Goal: Transaction & Acquisition: Purchase product/service

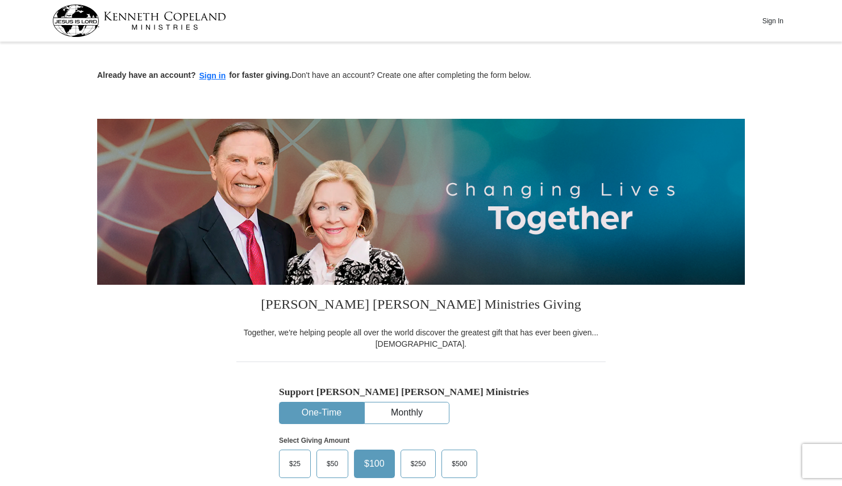
scroll to position [227, 0]
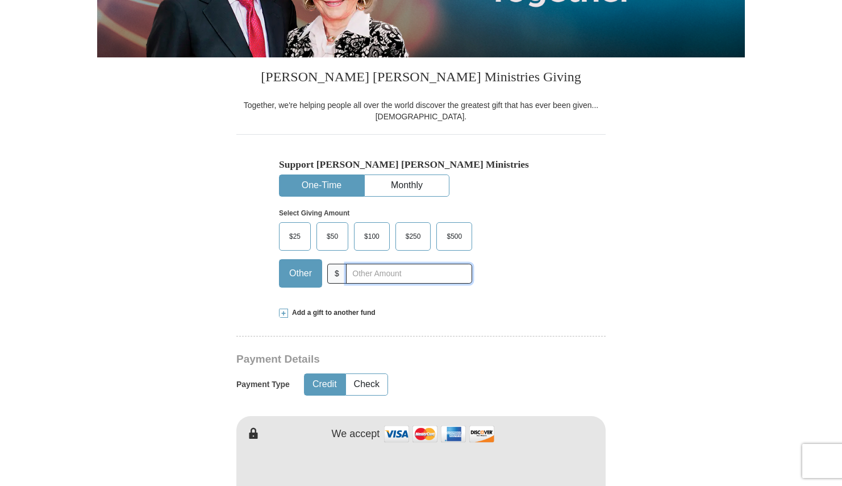
click at [367, 274] on input "text" at bounding box center [409, 274] width 126 height 20
type input "400.00"
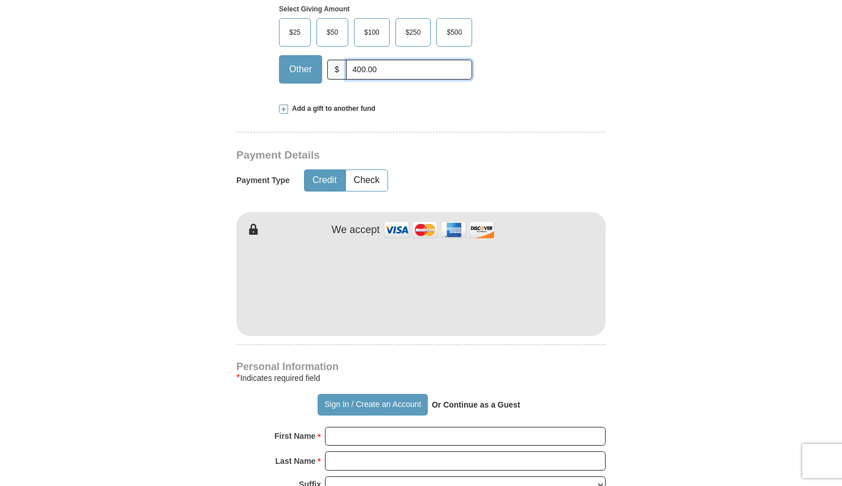
scroll to position [455, 0]
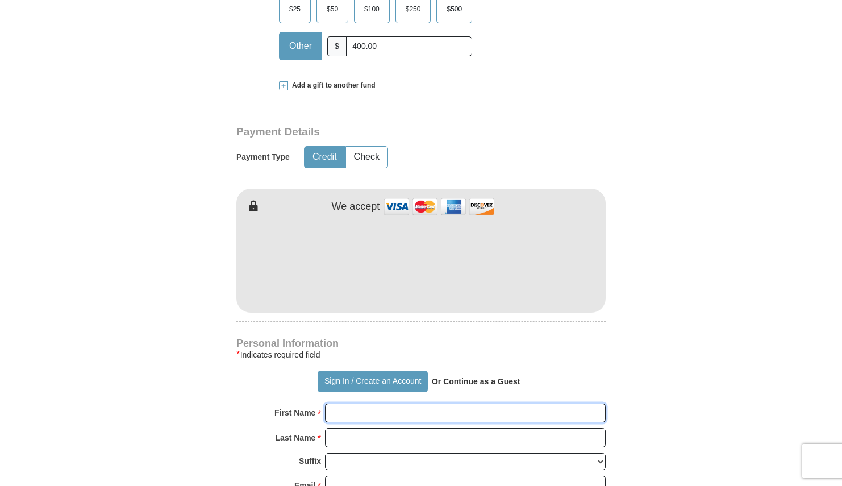
type input "[PERSON_NAME]"
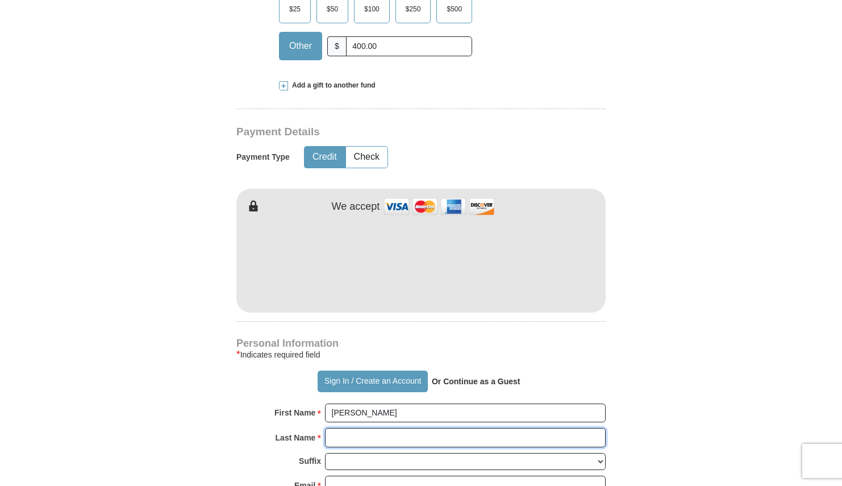
type input "[PERSON_NAME]"
click at [403, 414] on input "[PERSON_NAME]" at bounding box center [465, 412] width 281 height 19
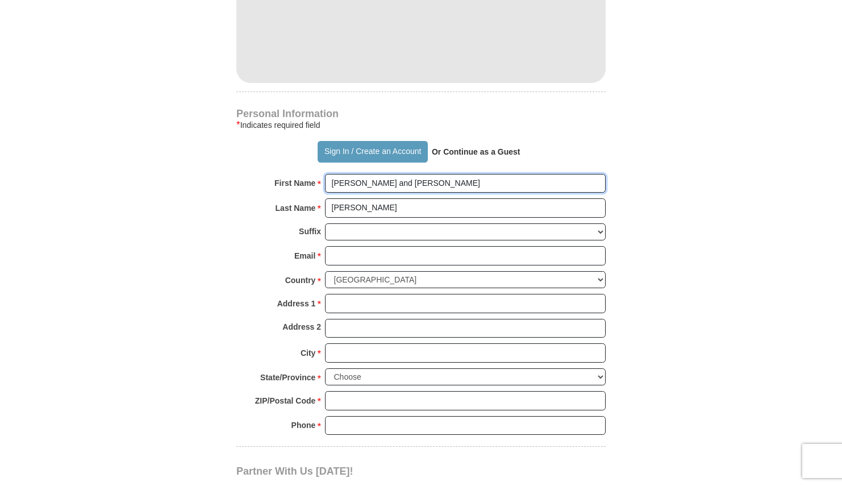
scroll to position [739, 0]
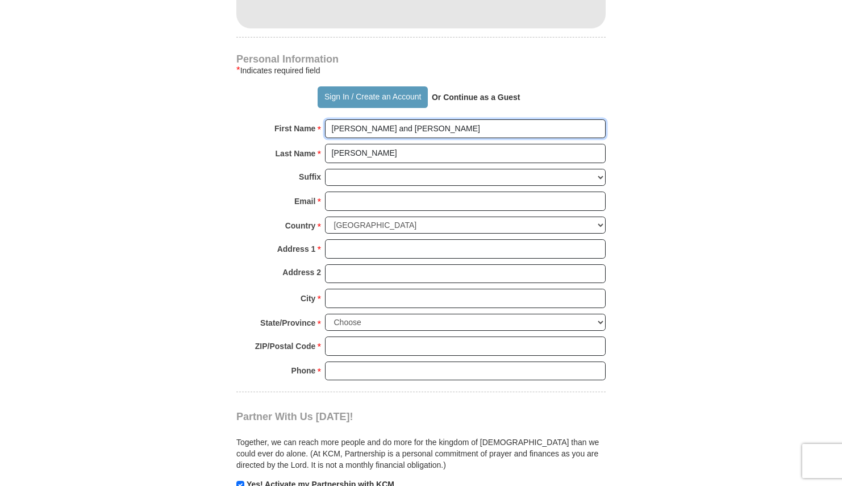
type input "[PERSON_NAME] and [PERSON_NAME]"
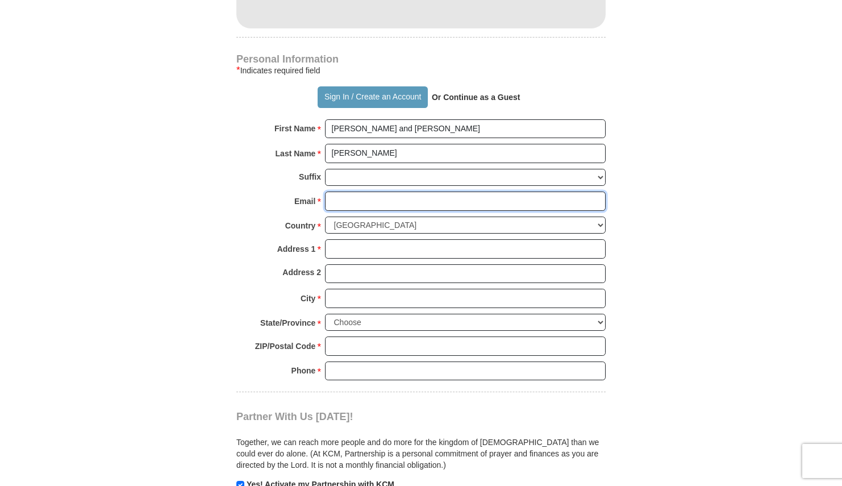
click at [358, 198] on input "Email *" at bounding box center [465, 200] width 281 height 19
type input "[EMAIL_ADDRESS][DOMAIN_NAME]"
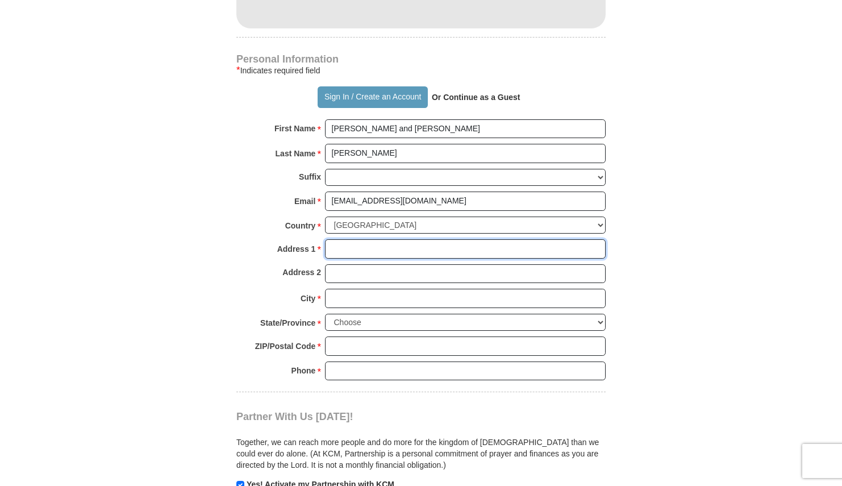
type input "[STREET_ADDRESS]"
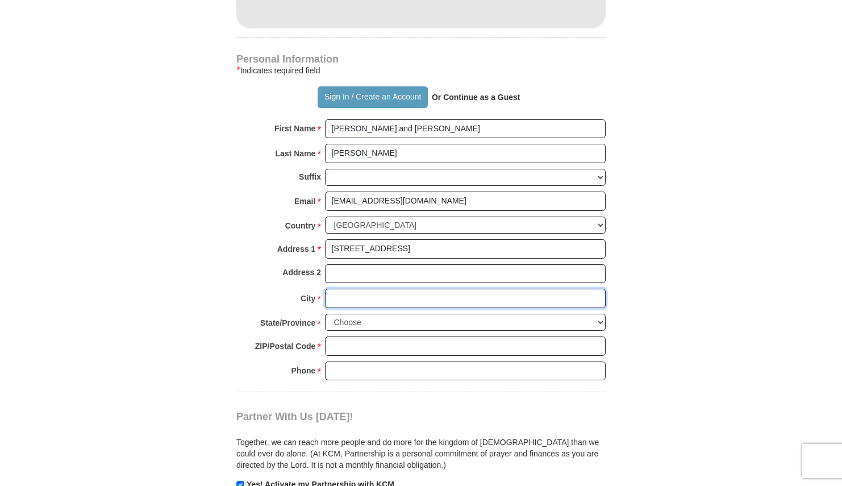
type input "Cumming"
select select "GA"
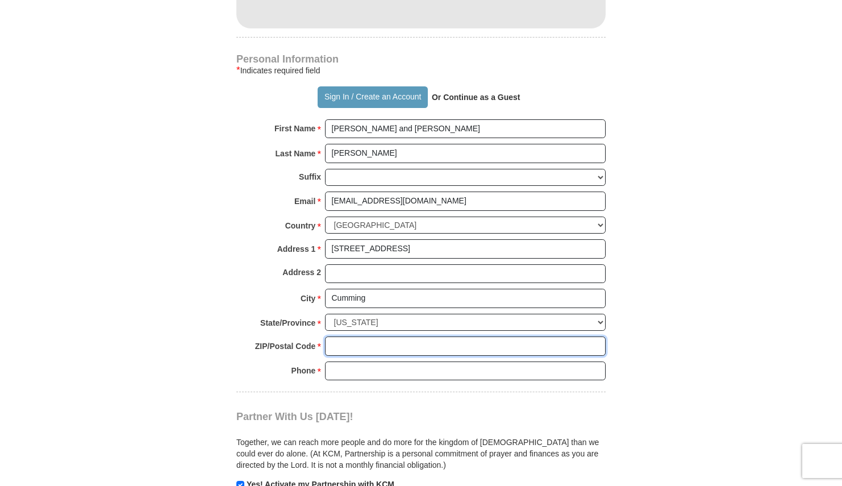
type input "30041"
type input "7706524670"
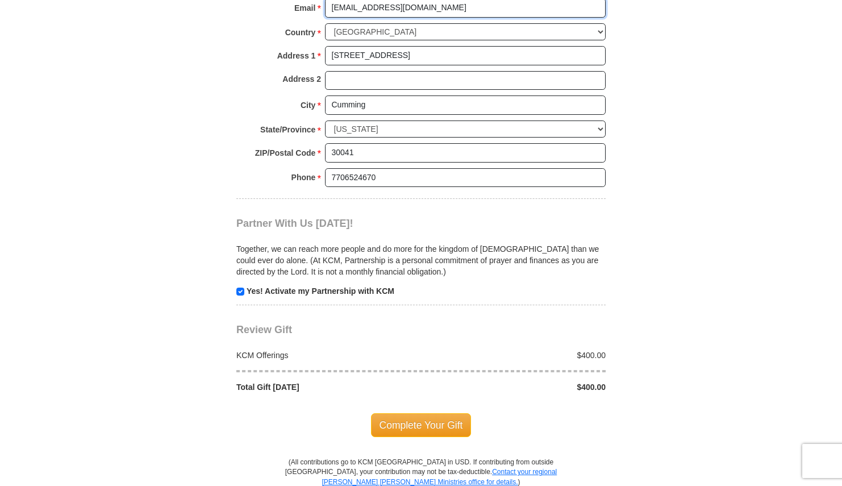
scroll to position [966, 0]
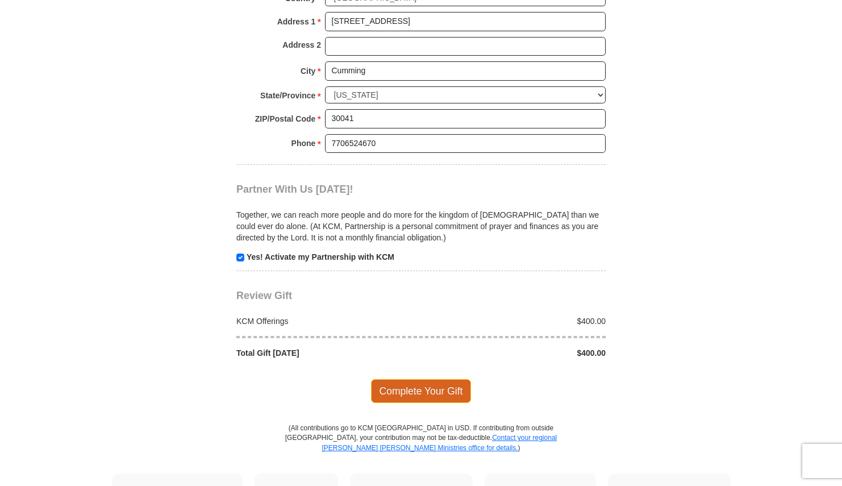
click at [390, 380] on span "Complete Your Gift" at bounding box center [421, 391] width 101 height 24
